Goal: Check status: Check status

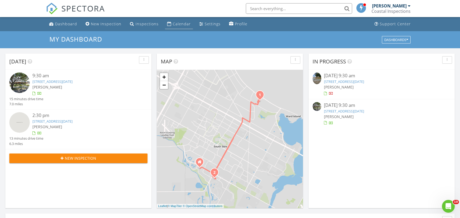
click at [182, 22] on div "Calendar" at bounding box center [182, 23] width 18 height 5
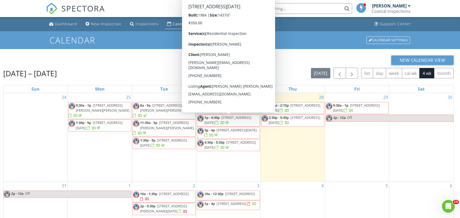
click at [221, 165] on div "27 9:30a - 12:30p [STREET_ADDRESS][DATE] 1p - 4:30p [STREET_ADDRESS][DATE] 3p -…" at bounding box center [229, 137] width 64 height 88
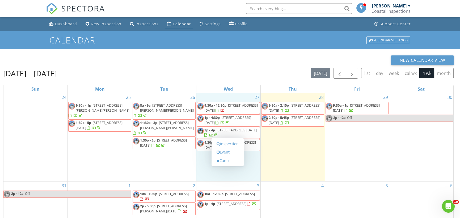
click at [362, 165] on div "29 9:30a - 1p [STREET_ADDRESS][DATE] 2p - 12a Off" at bounding box center [357, 137] width 64 height 88
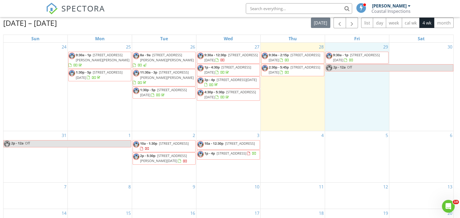
scroll to position [53, 0]
